Goal: Find specific page/section: Find specific page/section

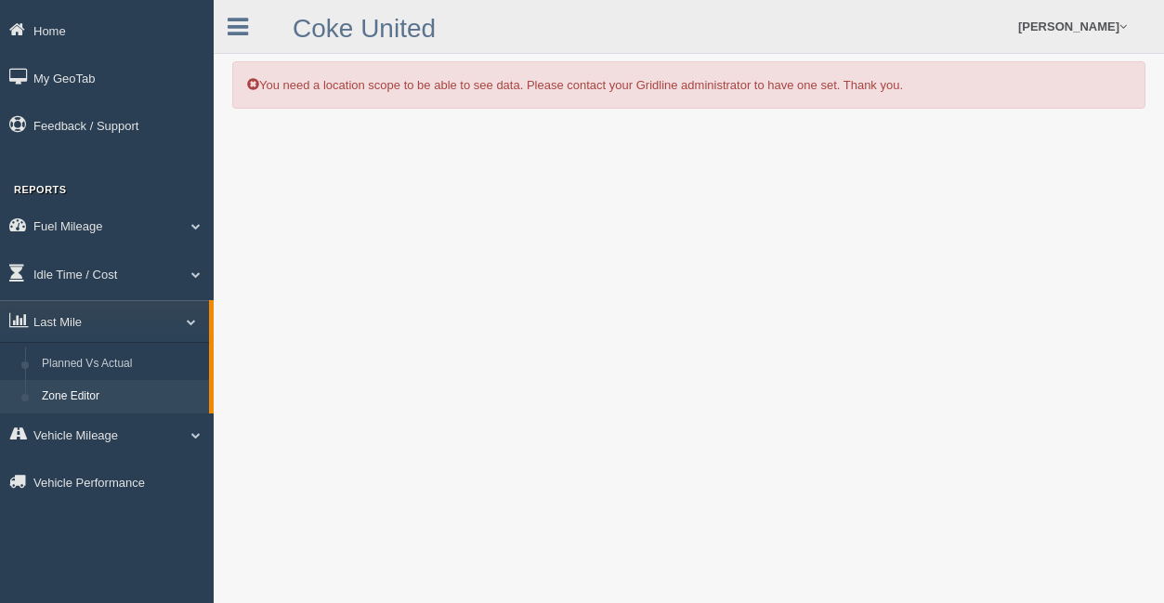
click at [134, 593] on div "Home My GeoTab Feedback / Support Reports Fuel Mileage Fuel Analysis Fuel Milea…" at bounding box center [107, 301] width 214 height 603
click at [104, 395] on link "Zone Editor" at bounding box center [121, 396] width 176 height 33
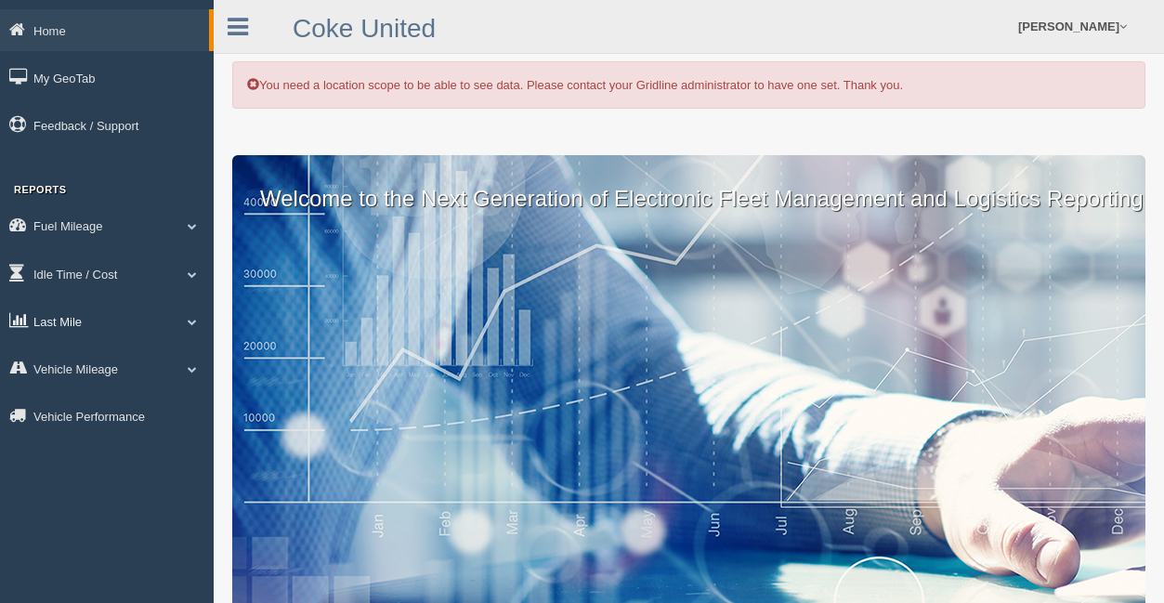
click at [102, 312] on link "Last Mile" at bounding box center [107, 321] width 214 height 42
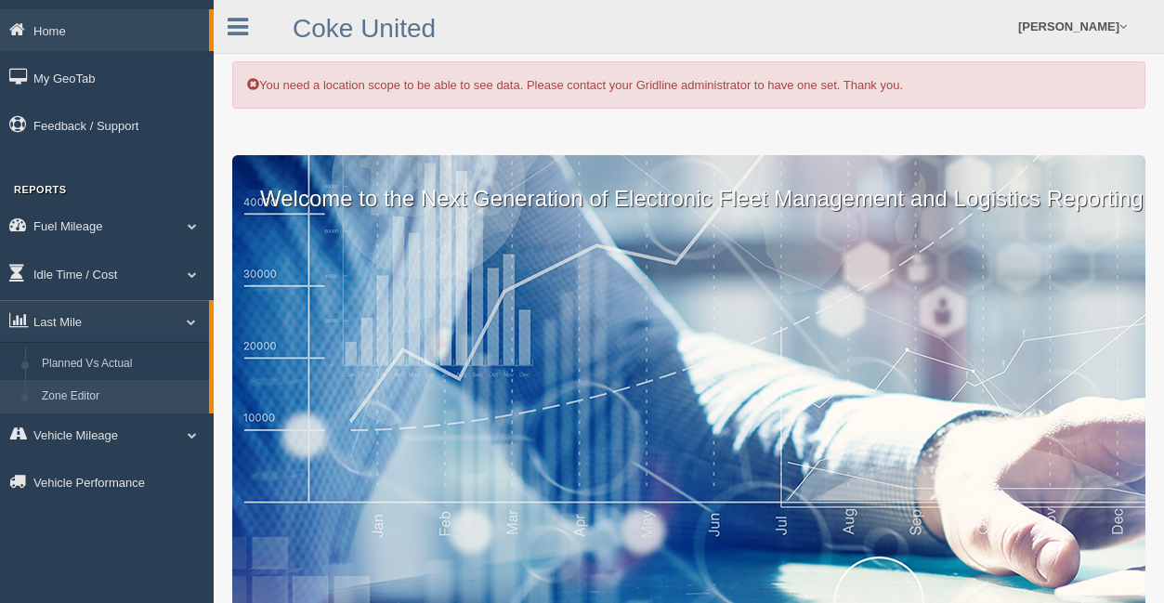
click at [115, 385] on link "Zone Editor" at bounding box center [121, 396] width 176 height 33
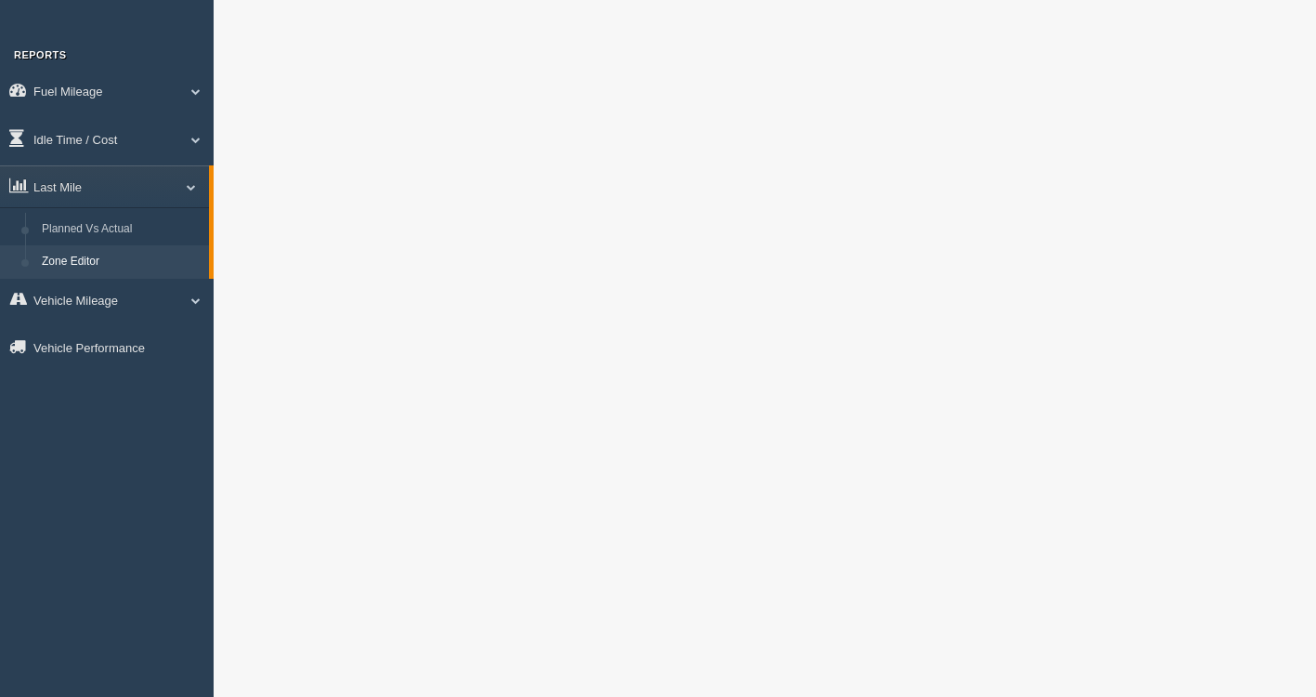
scroll to position [133, 0]
